Goal: Navigation & Orientation: Find specific page/section

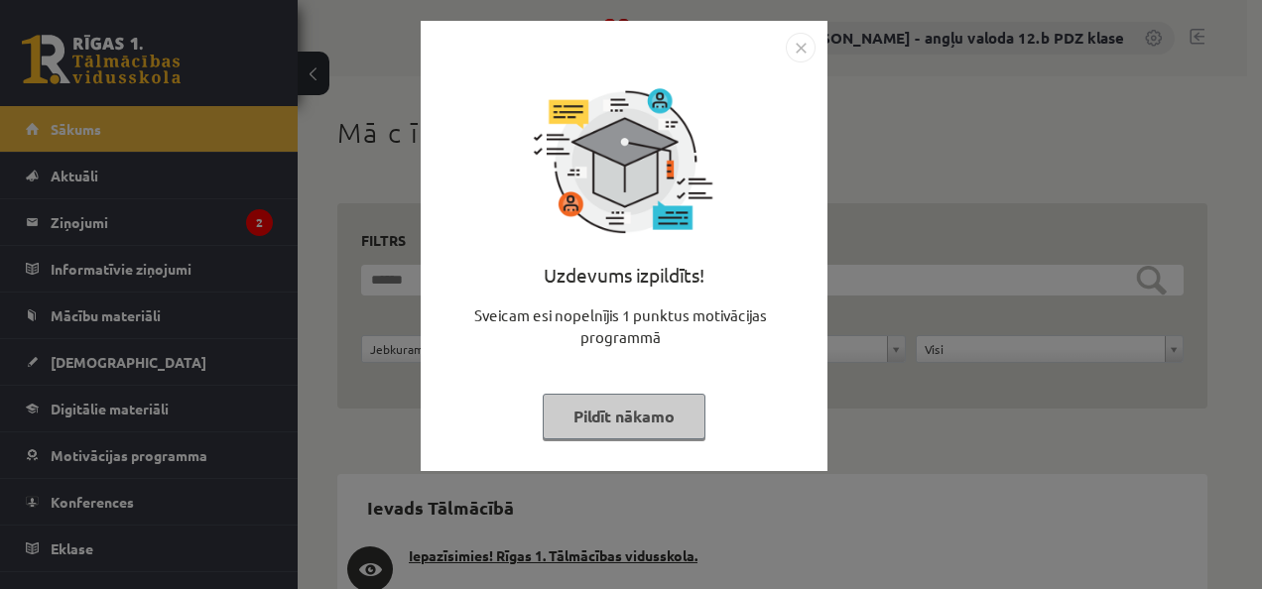
click at [789, 41] on img "Close" at bounding box center [800, 48] width 30 height 30
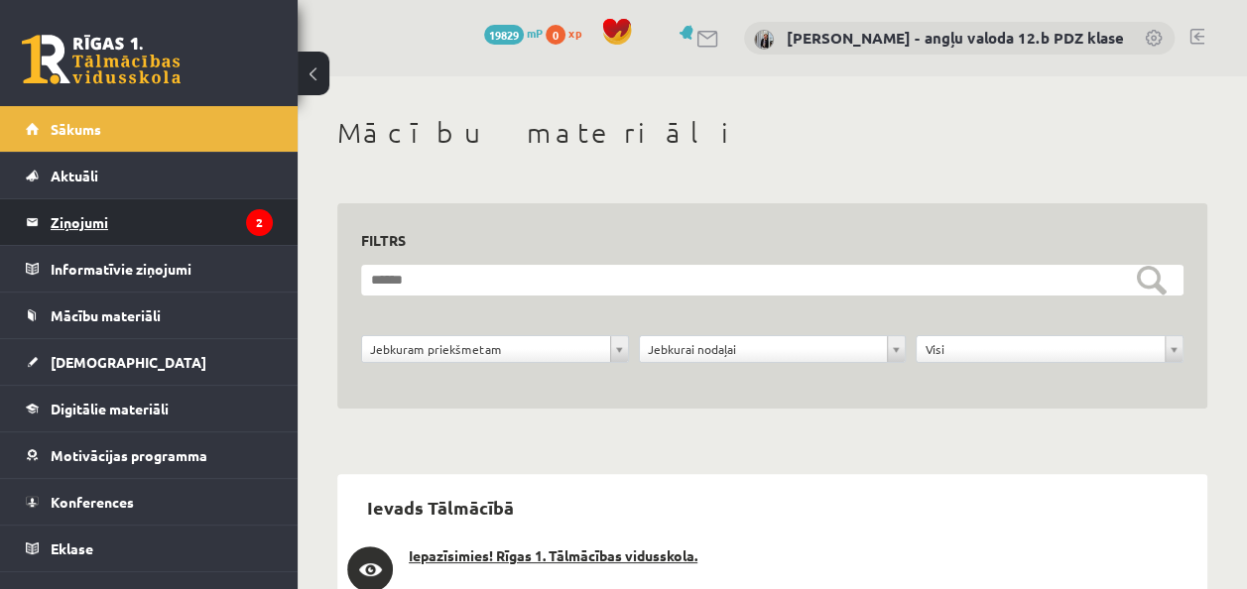
click at [87, 226] on legend "Ziņojumi 2" at bounding box center [162, 222] width 222 height 46
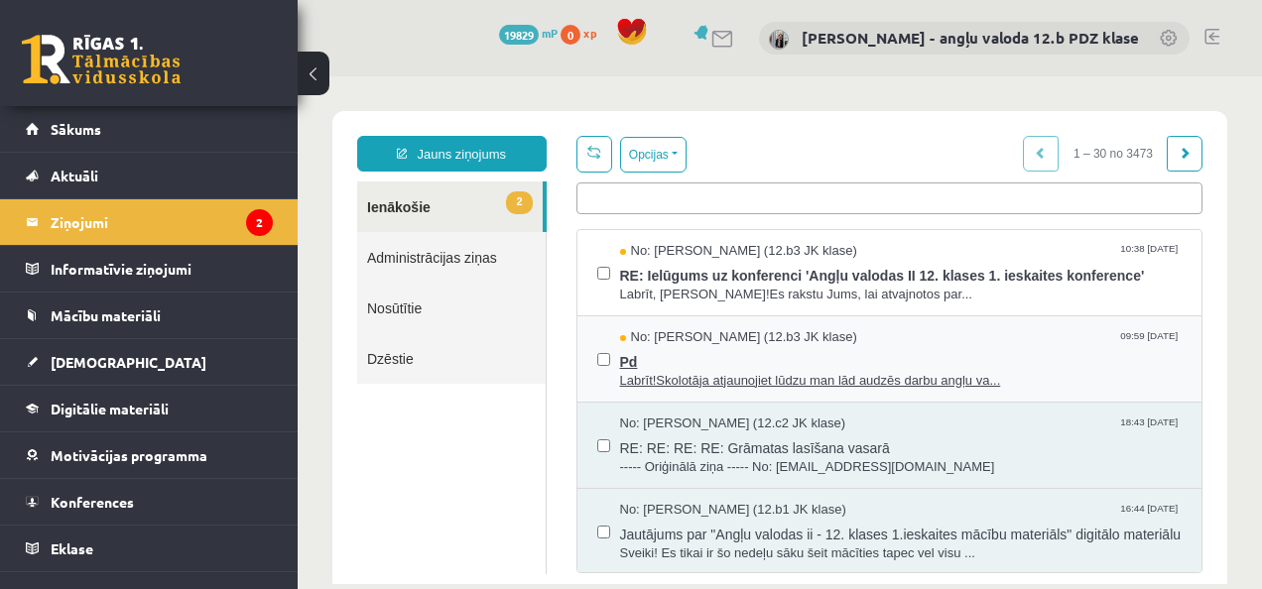
click at [641, 373] on span "Labrīt!Skolotāja atjaunojiet lūdzu man lād audzēs darbu angļu va..." at bounding box center [901, 381] width 562 height 19
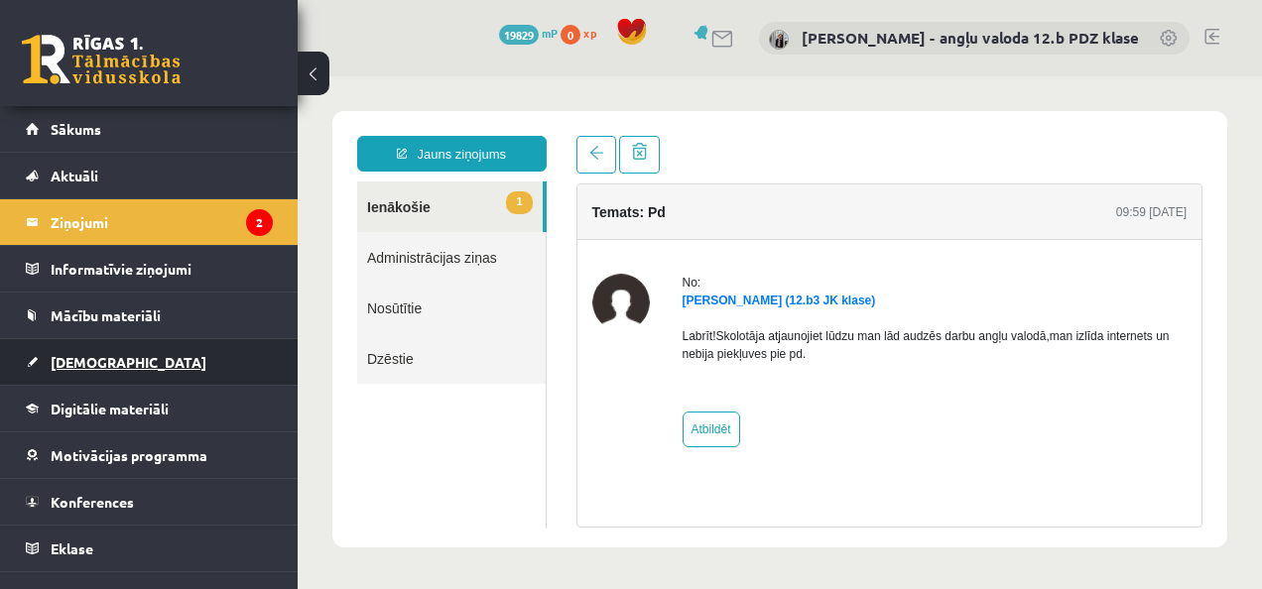
click at [71, 363] on span "[DEMOGRAPHIC_DATA]" at bounding box center [129, 362] width 156 height 18
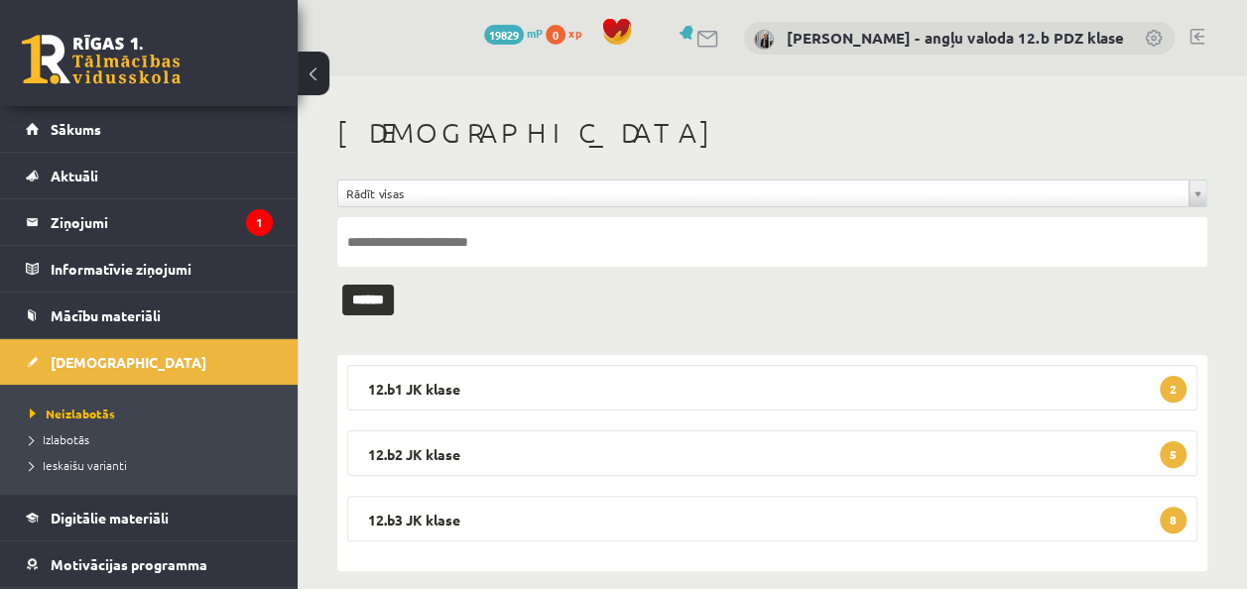
scroll to position [20, 0]
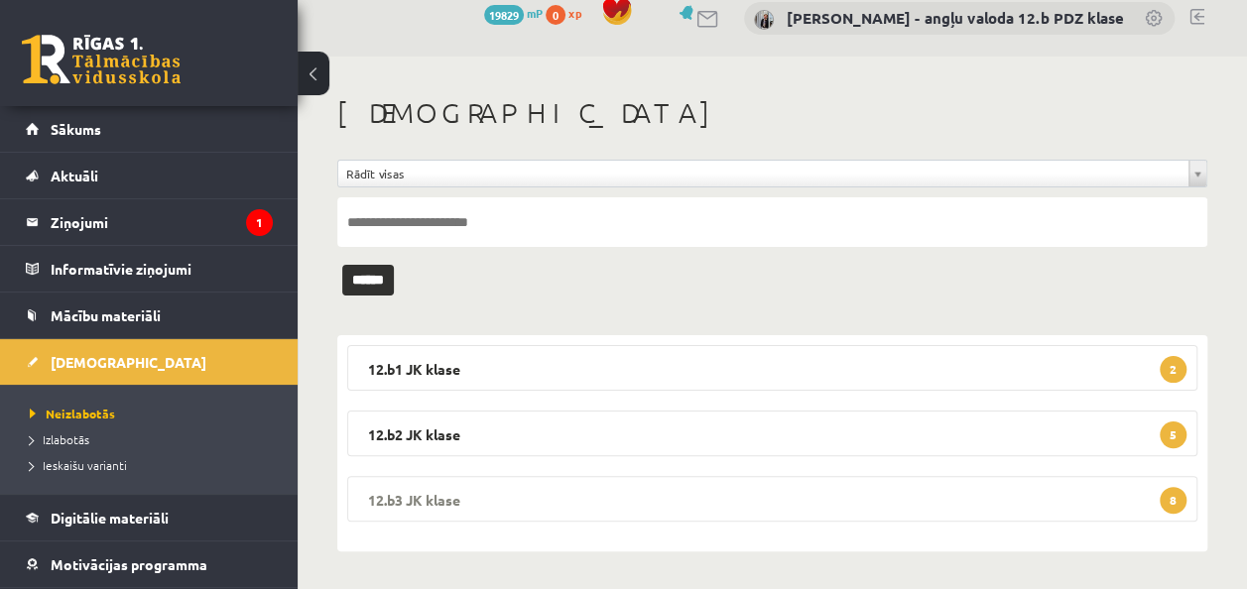
click at [463, 504] on legend "12.b3 JK klase 8" at bounding box center [772, 499] width 850 height 46
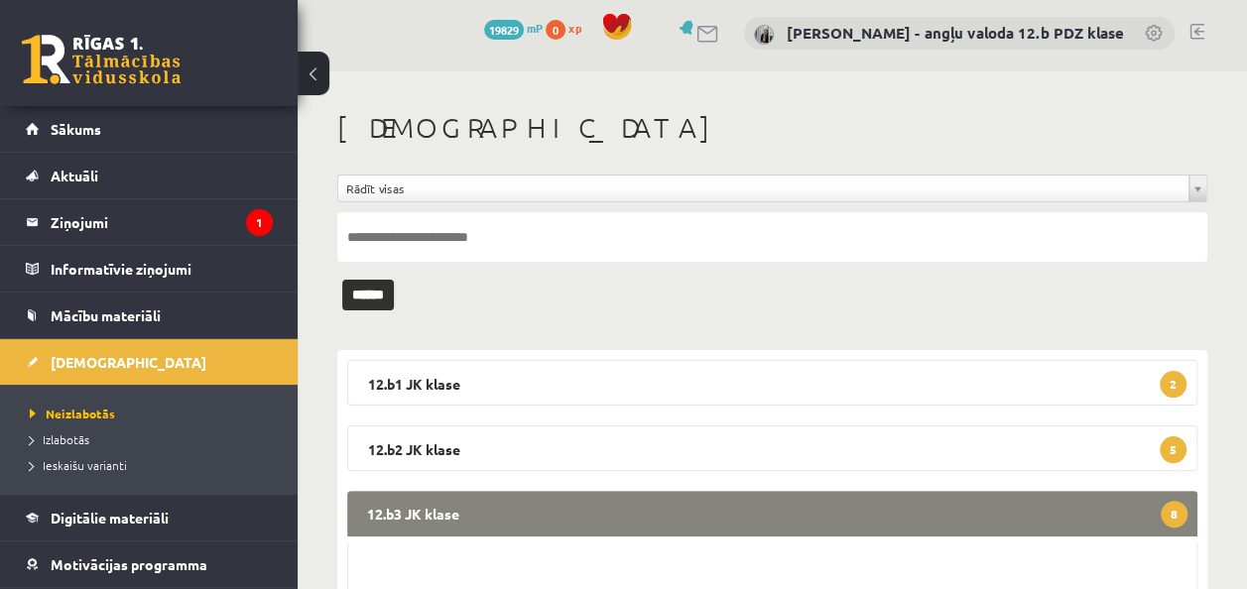
scroll to position [0, 0]
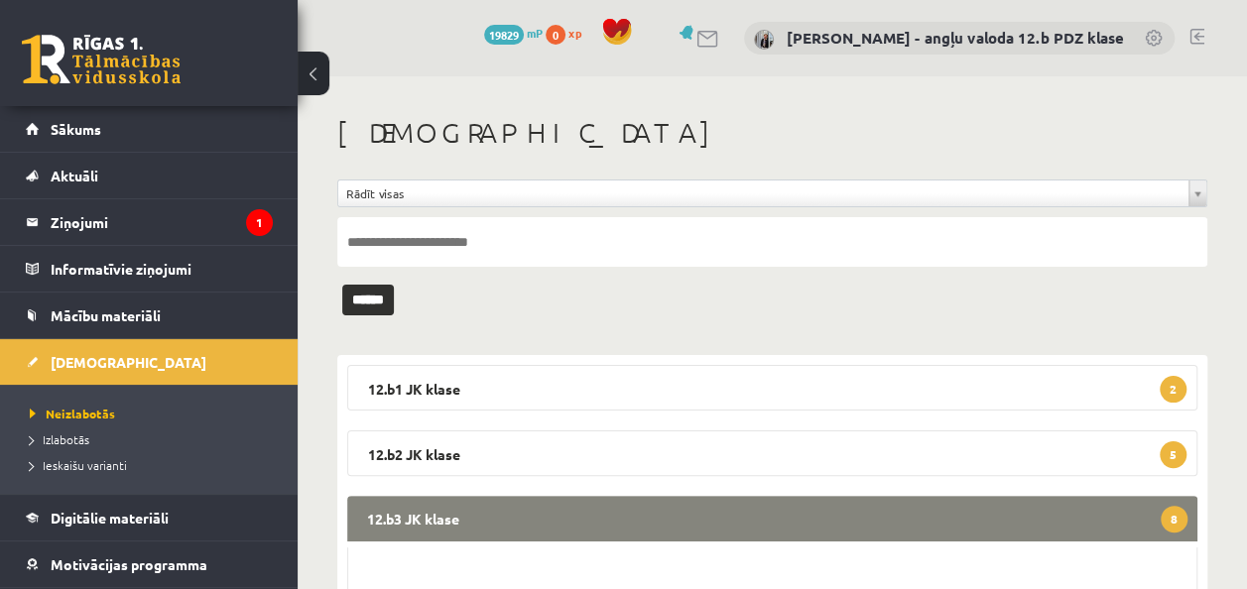
click at [849, 510] on legend "12.b3 JK klase 8" at bounding box center [772, 519] width 850 height 46
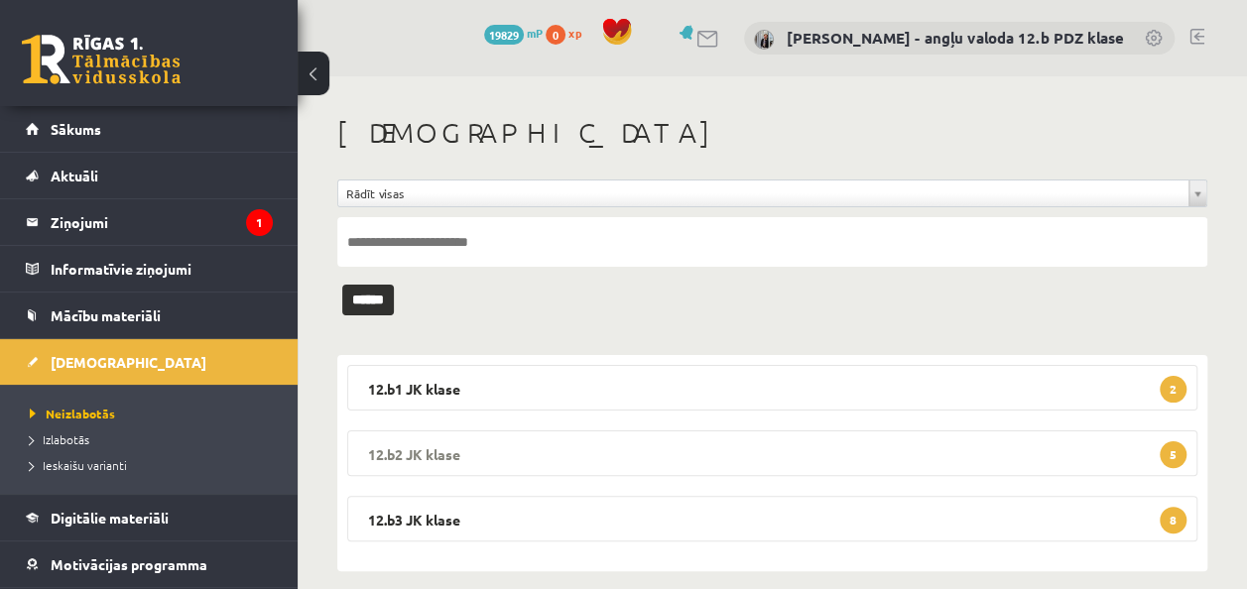
click at [490, 455] on legend "12.b2 JK klase 5" at bounding box center [772, 453] width 850 height 46
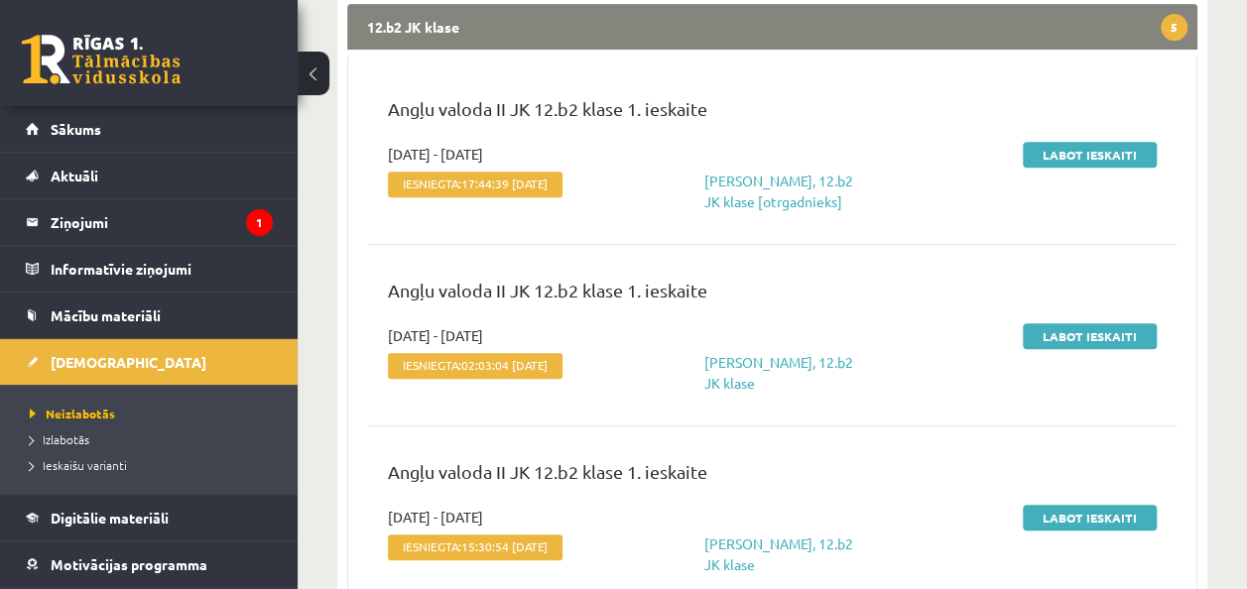
scroll to position [417, 0]
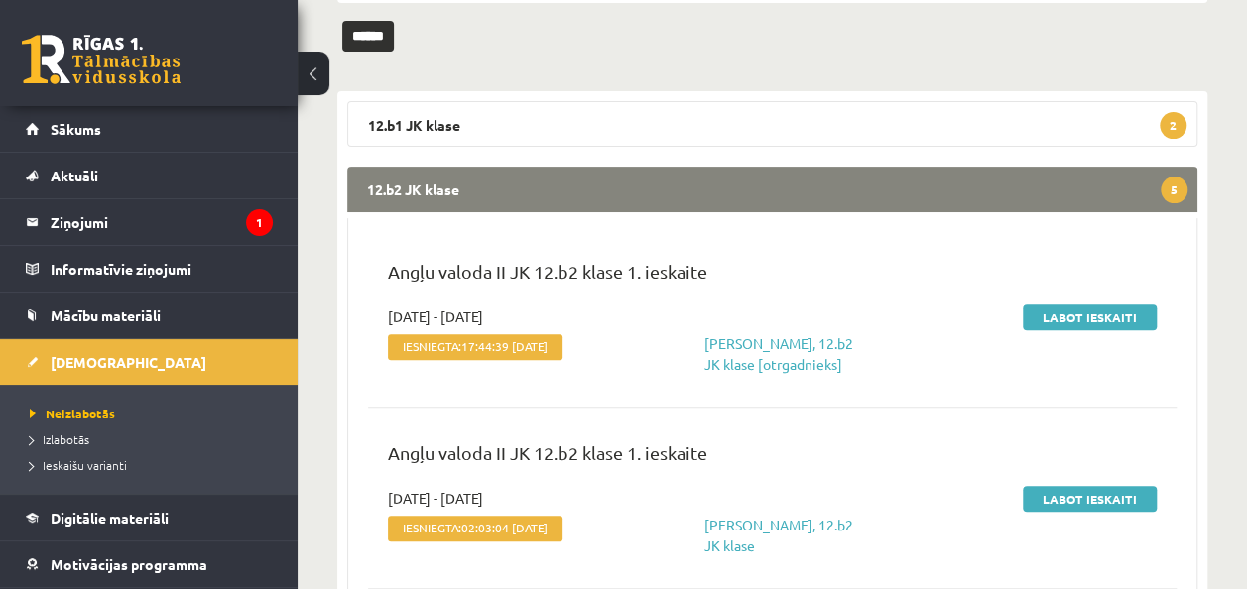
click at [829, 189] on legend "12.b2 JK klase 5" at bounding box center [772, 190] width 850 height 46
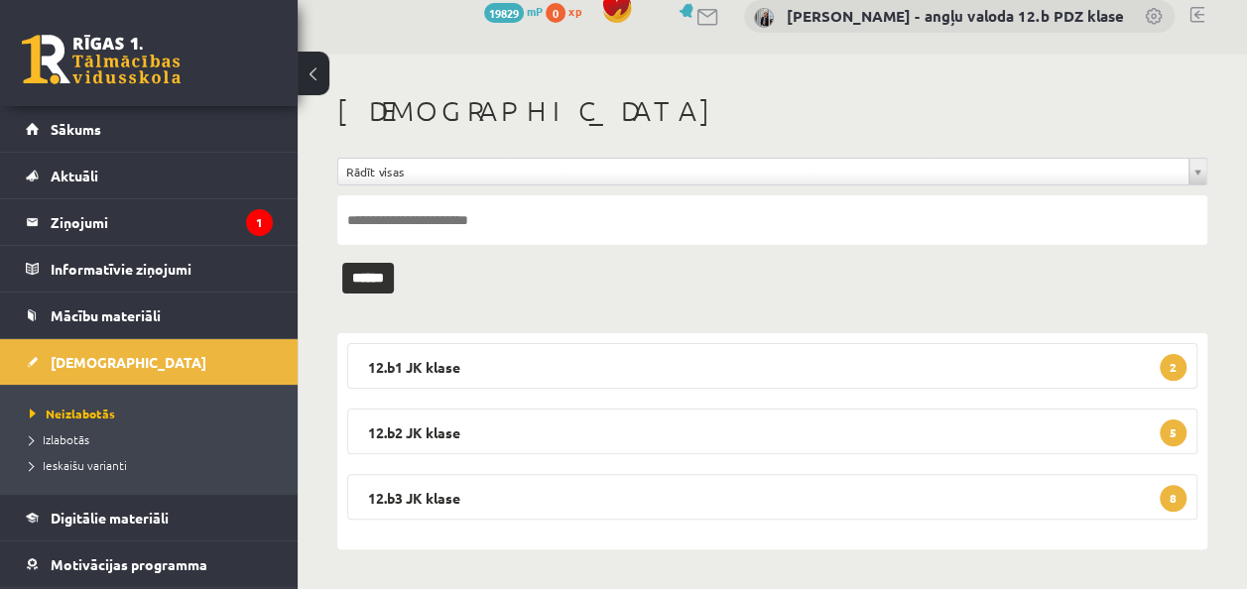
scroll to position [20, 0]
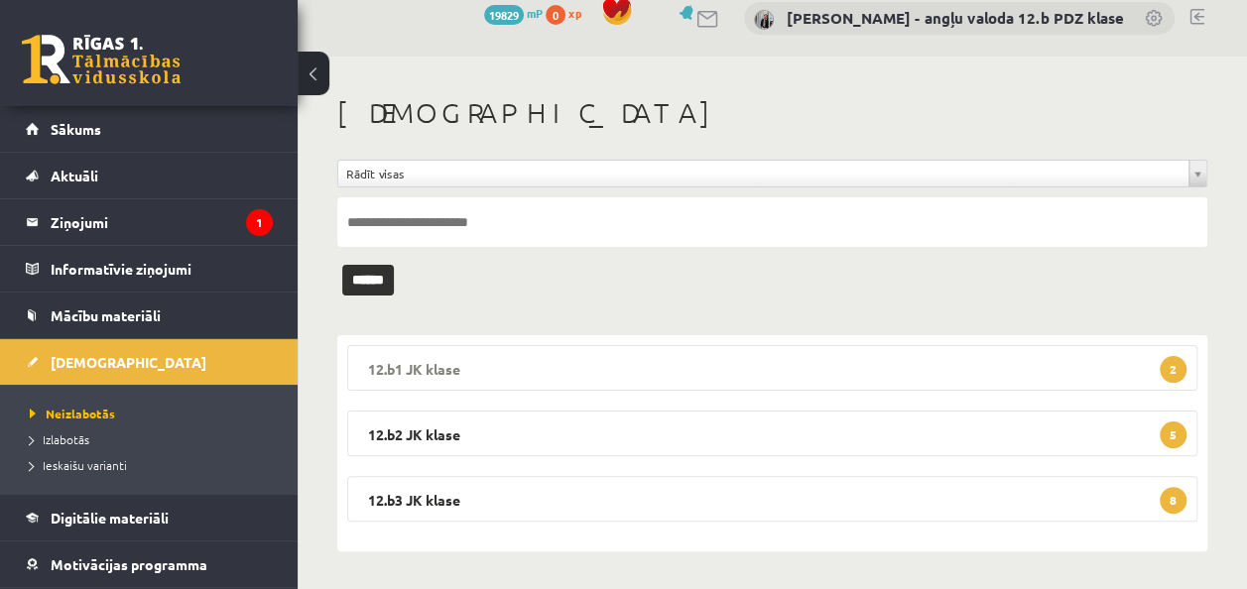
click at [469, 357] on legend "12.b1 JK klase 2" at bounding box center [772, 368] width 850 height 46
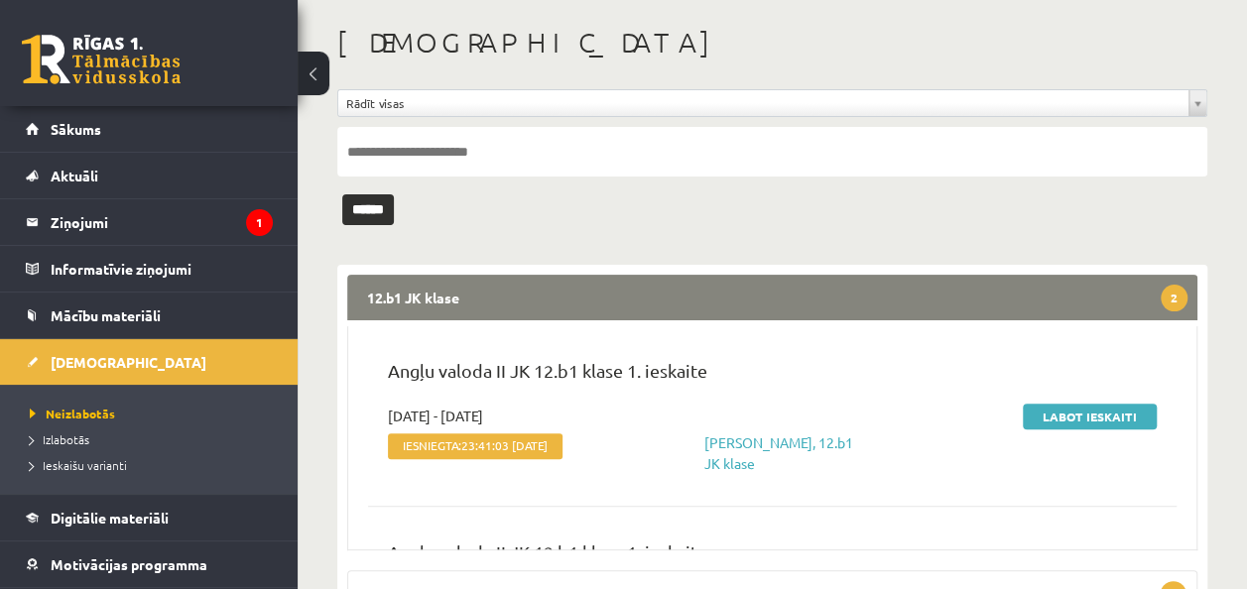
scroll to position [264, 0]
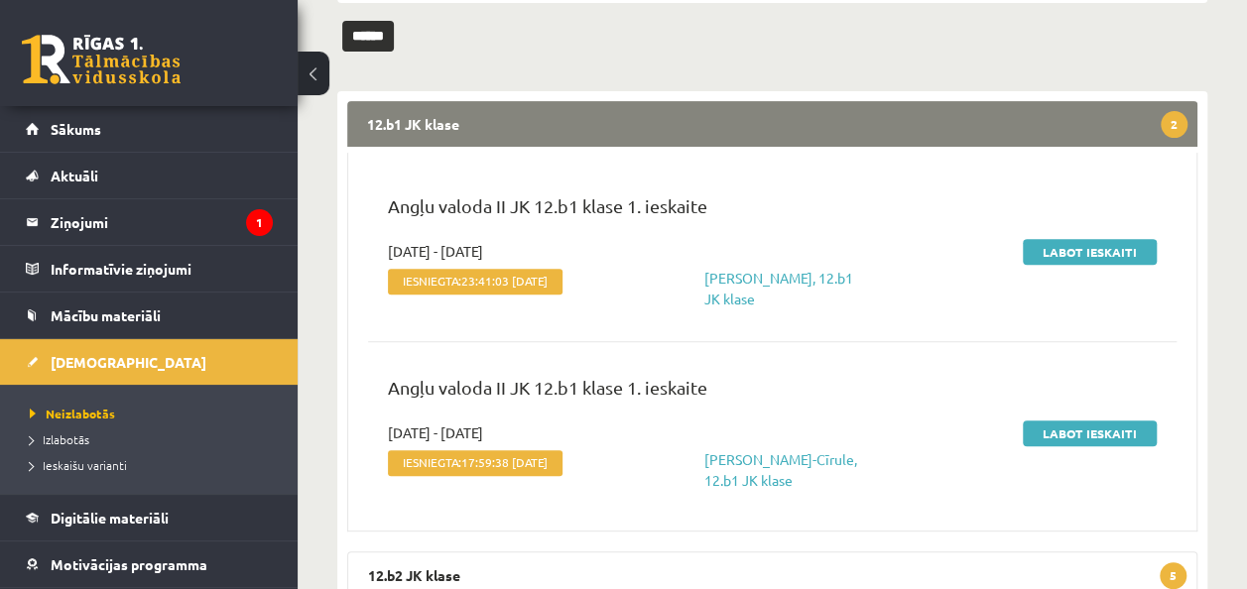
click at [712, 108] on legend "12.b1 JK klase 2" at bounding box center [772, 124] width 850 height 46
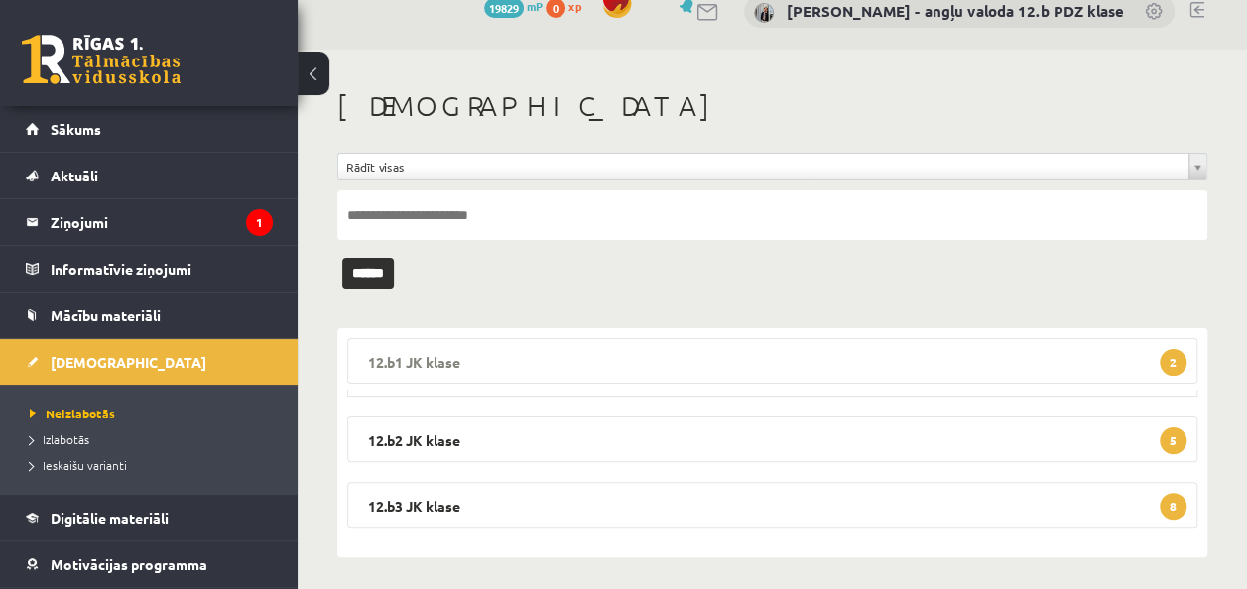
scroll to position [20, 0]
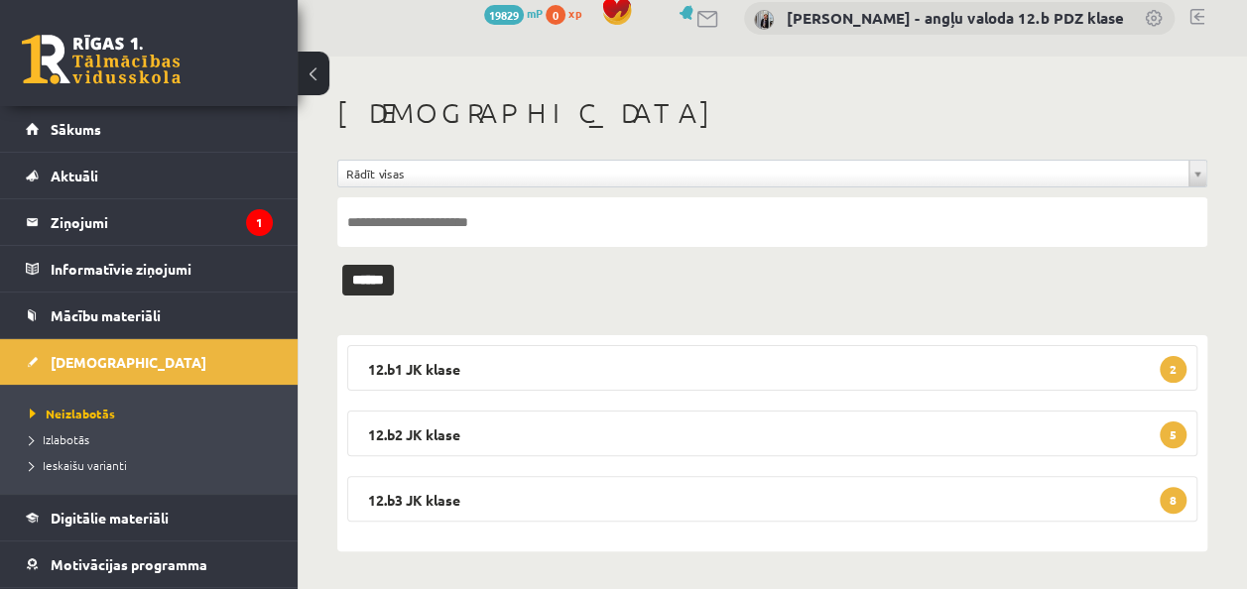
click at [1196, 15] on link at bounding box center [1196, 17] width 15 height 16
